Goal: Transaction & Acquisition: Purchase product/service

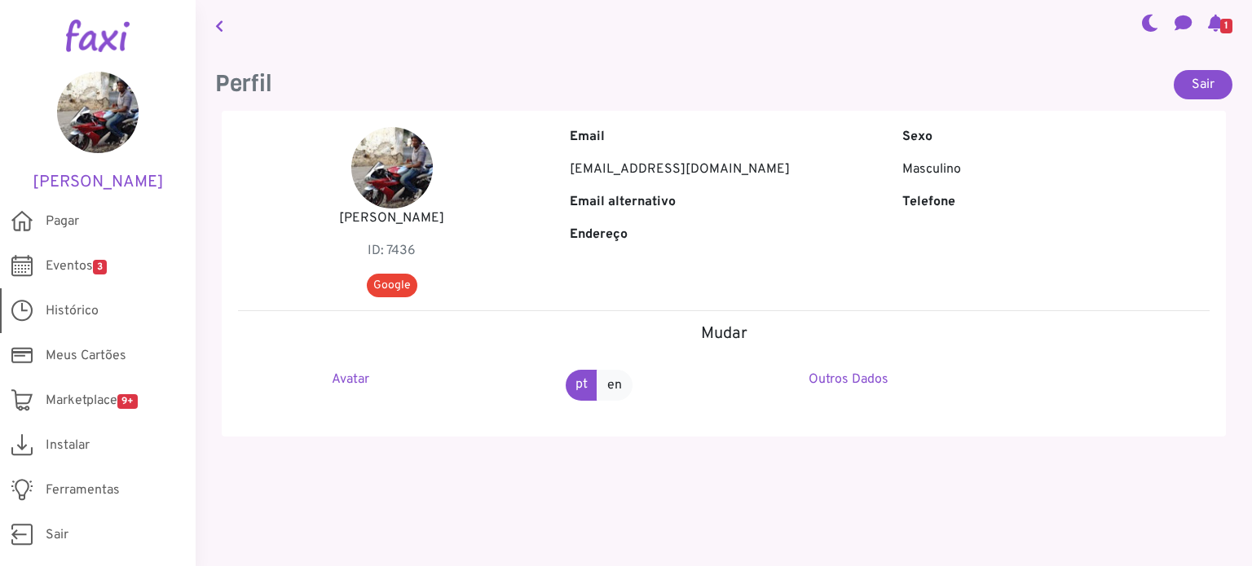
click at [103, 316] on link "Histórico" at bounding box center [98, 310] width 196 height 45
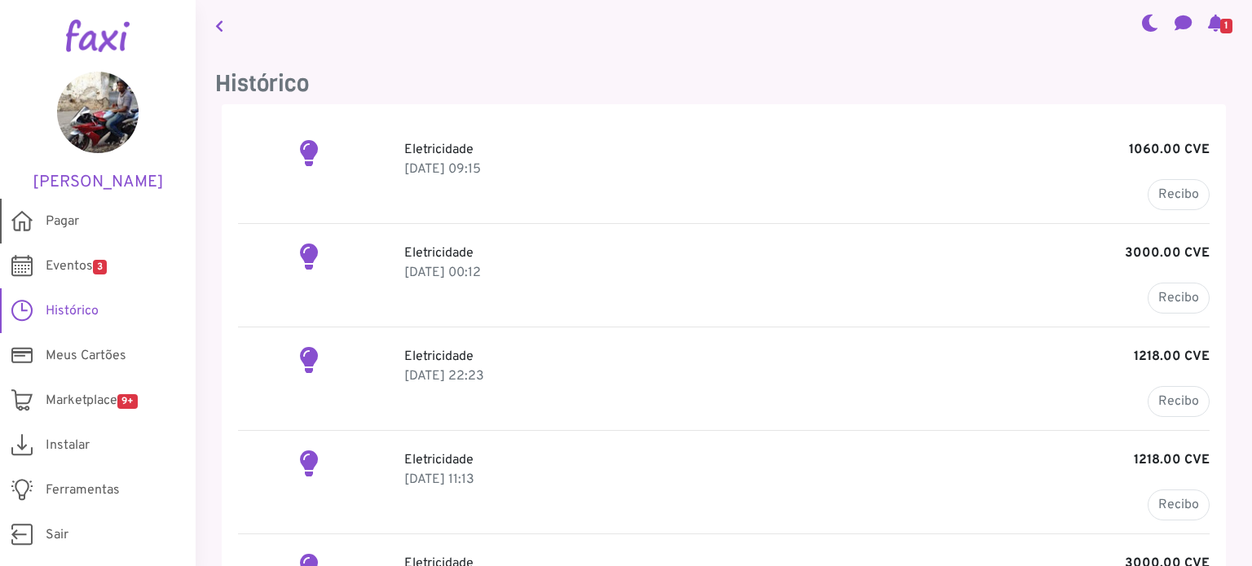
click at [64, 222] on span "Pagar" at bounding box center [62, 222] width 33 height 20
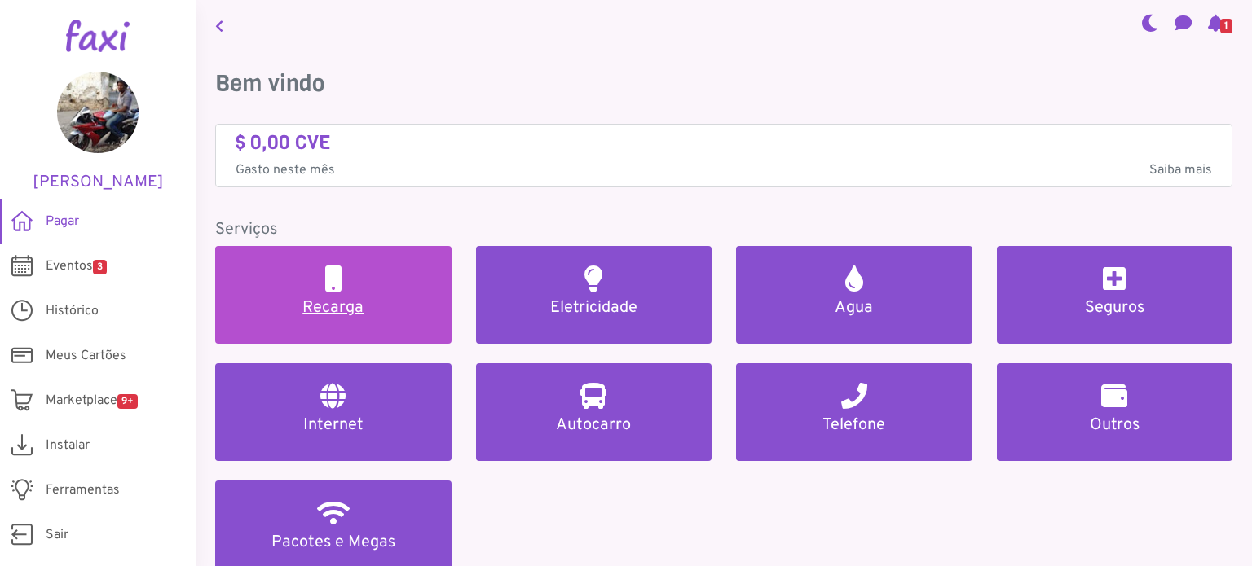
click at [326, 299] on h5 "Recarga" at bounding box center [333, 308] width 197 height 20
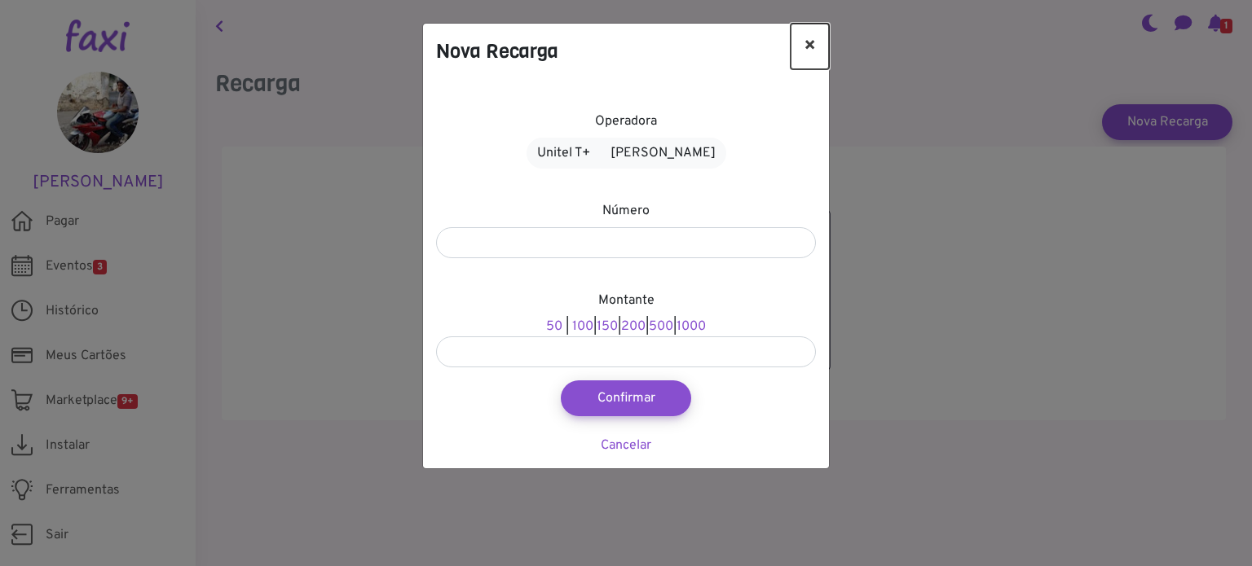
click at [804, 38] on button "×" at bounding box center [809, 47] width 38 height 46
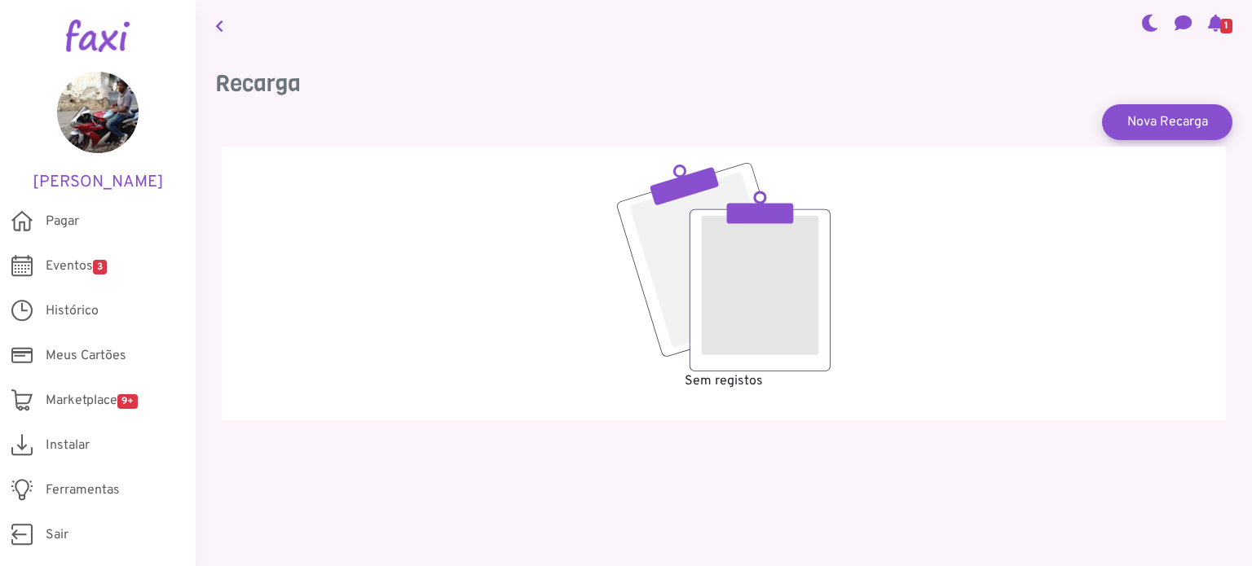
click at [222, 20] on icon at bounding box center [219, 26] width 8 height 13
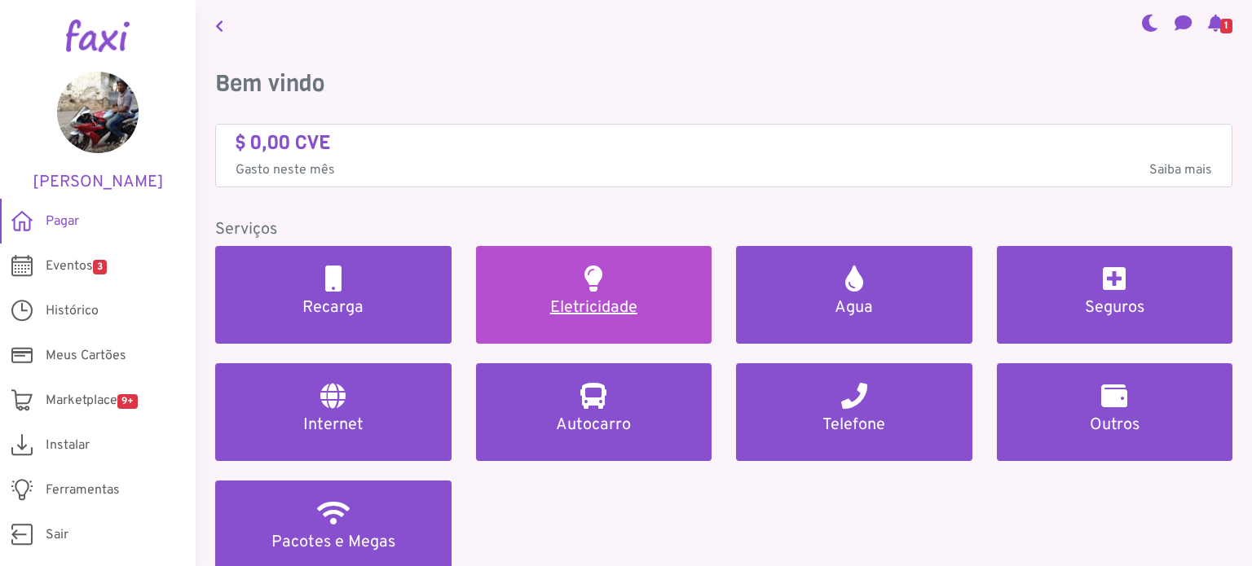
click at [590, 274] on h2 at bounding box center [593, 279] width 18 height 26
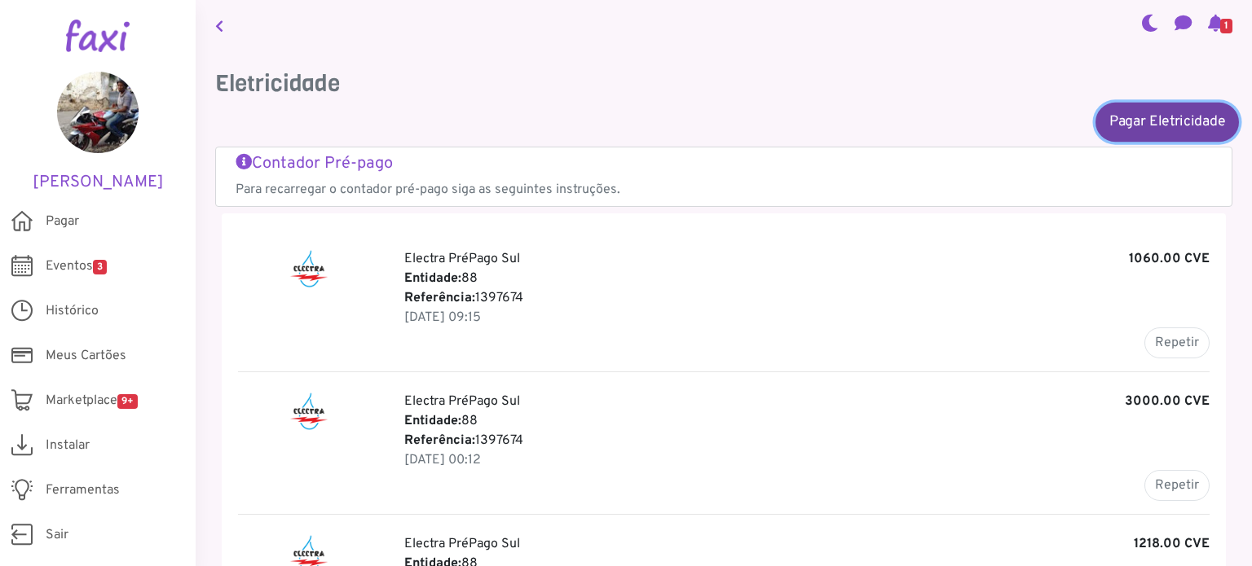
click at [1131, 129] on link "Pagar Eletricidade" at bounding box center [1166, 121] width 143 height 39
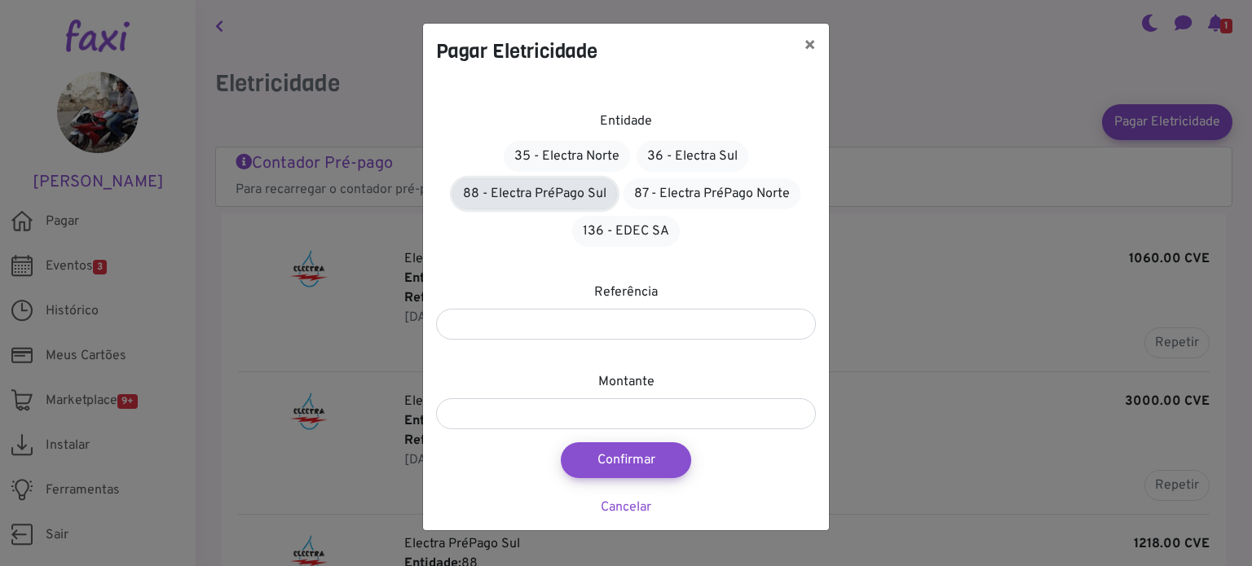
click at [549, 192] on link "88 - Electra PréPago Sul" at bounding box center [534, 193] width 165 height 31
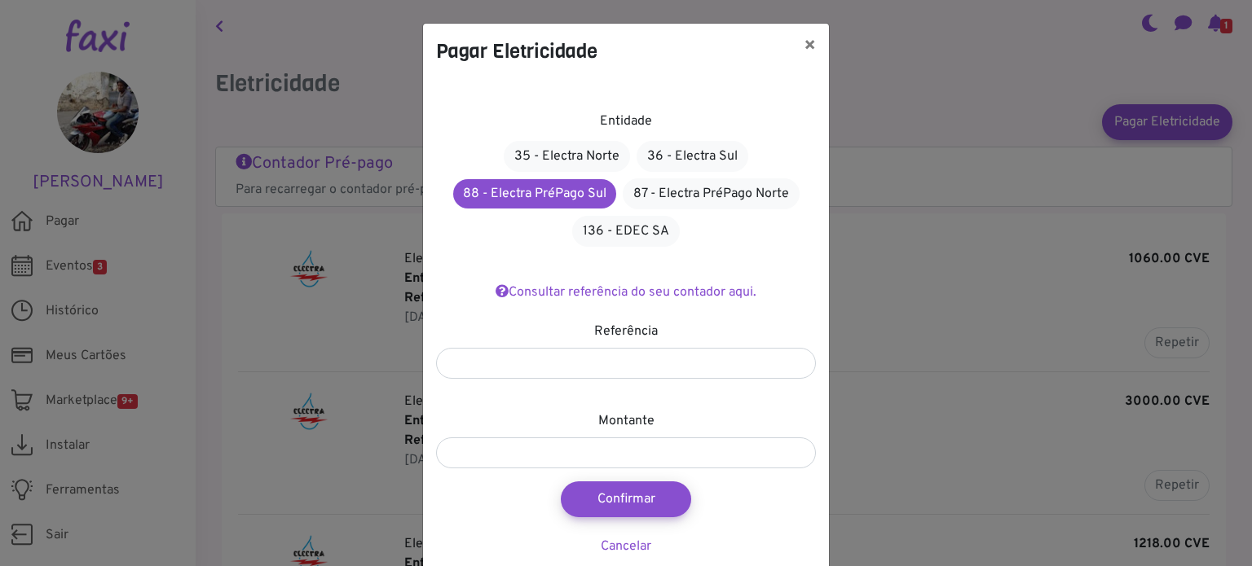
click at [606, 379] on div "Entidade 35 - Electra Norte 36 - Electra Sul 88 - Electra PréPago Sul 87 - Elec…" at bounding box center [626, 324] width 406 height 491
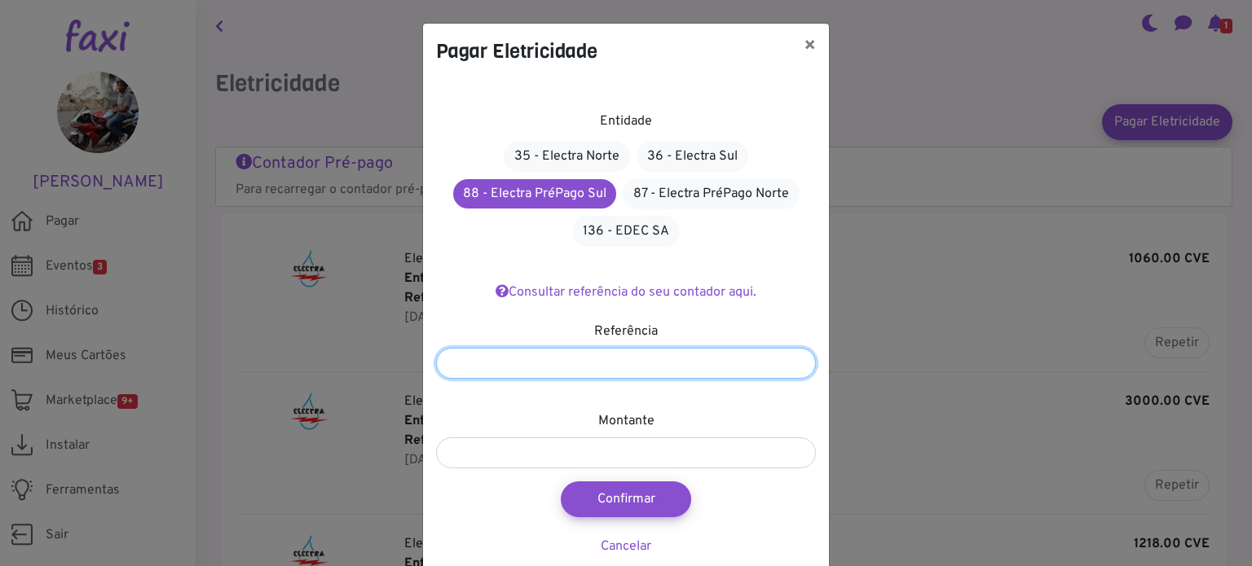
click at [585, 363] on input "number" at bounding box center [626, 363] width 380 height 31
paste input "*******"
type input "*******"
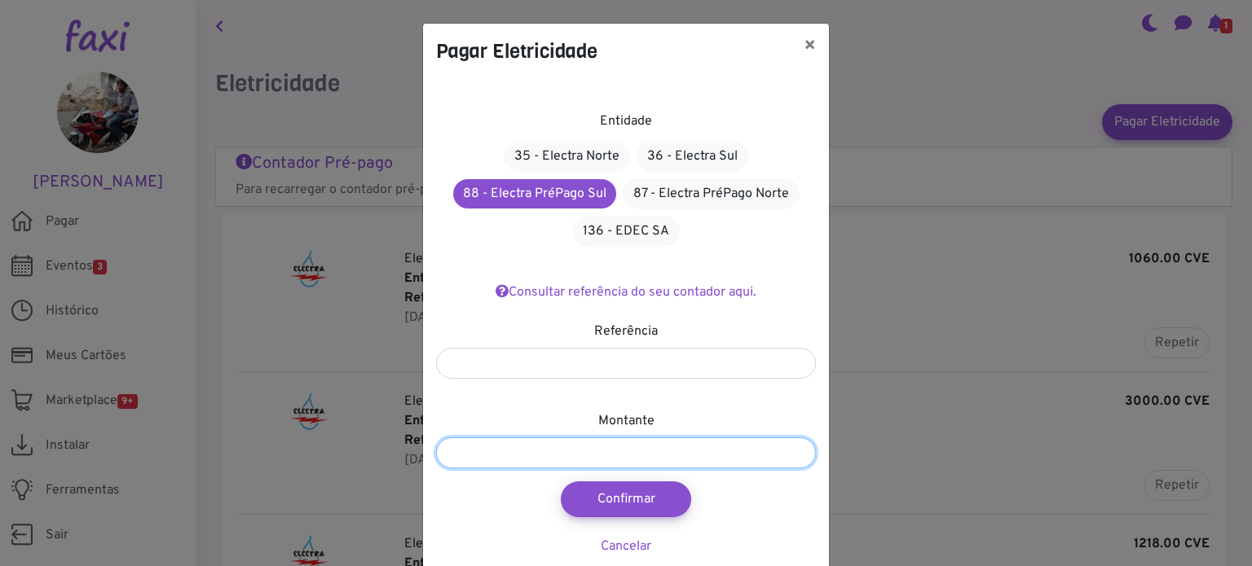
click at [584, 442] on input "number" at bounding box center [626, 453] width 380 height 31
type input "****"
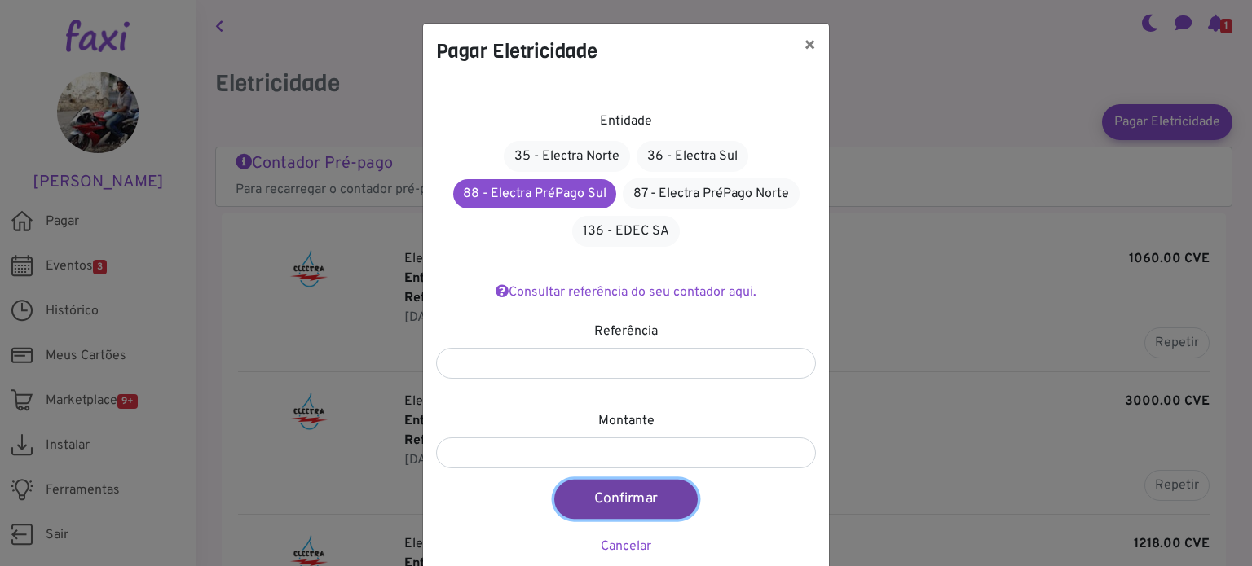
click at [627, 504] on button "Confirmar" at bounding box center [625, 499] width 143 height 39
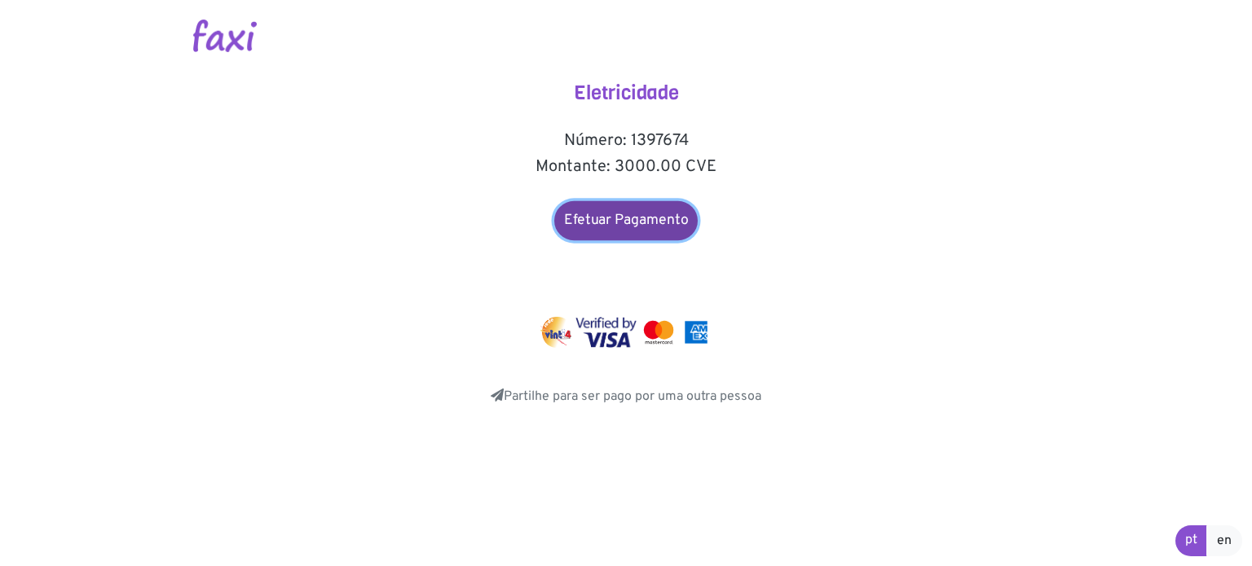
click at [629, 219] on link "Efetuar Pagamento" at bounding box center [625, 220] width 143 height 39
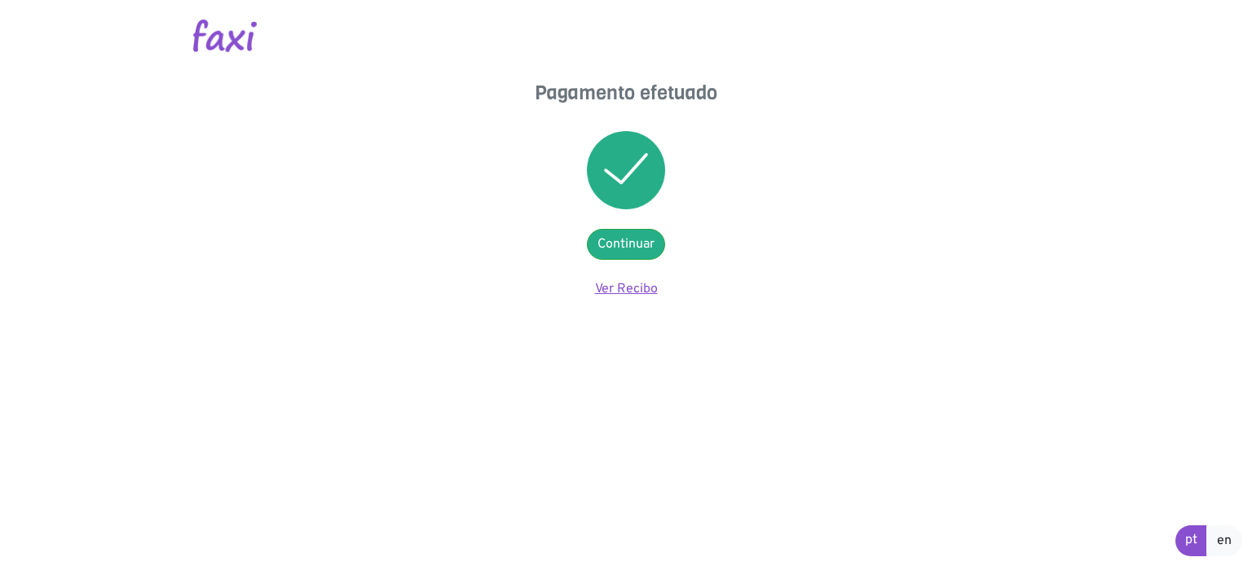
click at [642, 289] on link "Ver Recibo" at bounding box center [626, 289] width 63 height 16
